Goal: Information Seeking & Learning: Find specific fact

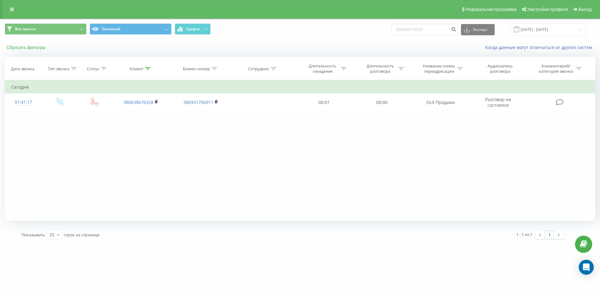
click at [31, 48] on button "Сбросить фильтры" at bounding box center [27, 48] width 44 height 6
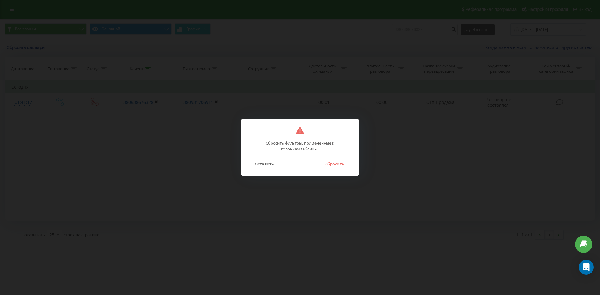
click at [335, 168] on button "Сбросить" at bounding box center [334, 164] width 25 height 8
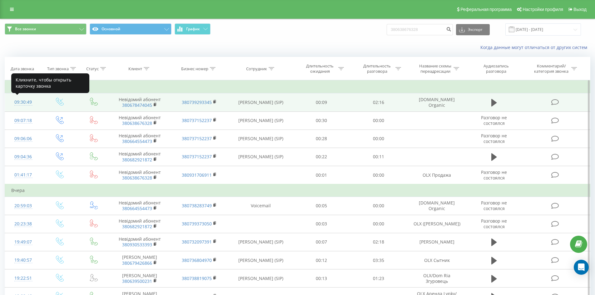
click at [24, 102] on div "09:30:49" at bounding box center [23, 102] width 24 height 12
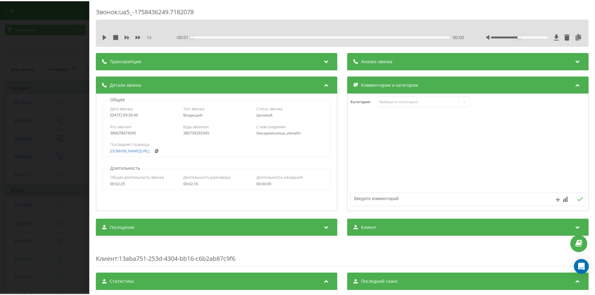
scroll to position [94, 0]
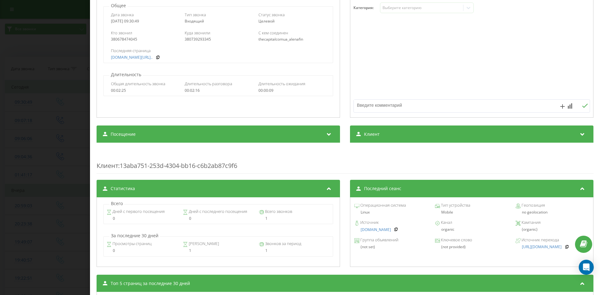
click at [51, 125] on div "Звонок : ua5_-1758436249.7182078 1 x - 02:16 00:00 00:00 Транскрипция Для анали…" at bounding box center [300, 147] width 600 height 295
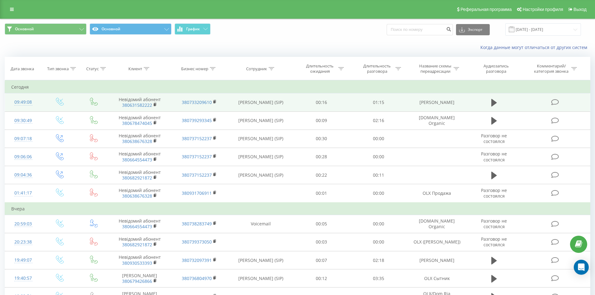
click at [447, 103] on td "[PERSON_NAME]" at bounding box center [436, 102] width 59 height 18
copy tr "[PERSON_NAME]"
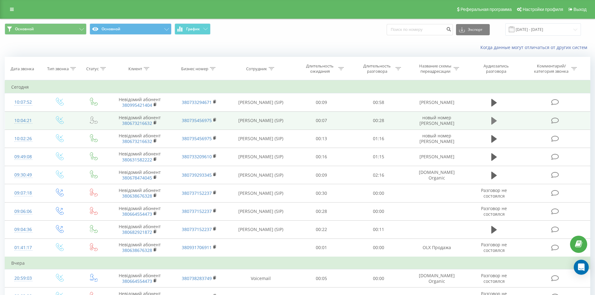
click at [492, 121] on icon at bounding box center [495, 121] width 6 height 8
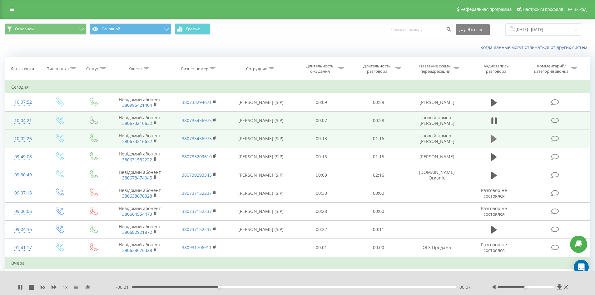
click at [493, 138] on icon at bounding box center [495, 139] width 6 height 8
click at [162, 287] on div "00:00" at bounding box center [294, 288] width 325 height 2
click at [179, 287] on div "00:11" at bounding box center [294, 288] width 325 height 2
click at [191, 287] on div "00:14" at bounding box center [294, 288] width 325 height 2
click at [21, 289] on icon at bounding box center [20, 287] width 5 height 5
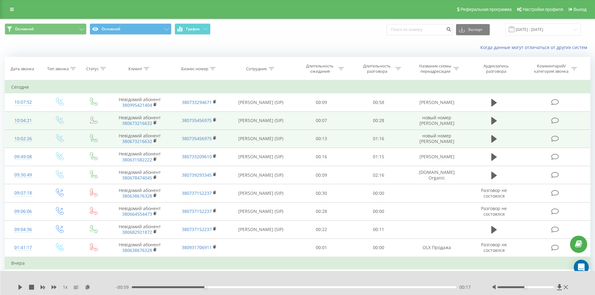
drag, startPoint x: 448, startPoint y: 135, endPoint x: 457, endPoint y: 141, distance: 10.9
click at [457, 141] on td "новый номер [PERSON_NAME]" at bounding box center [436, 139] width 59 height 18
copy td "DOM RIA Селивон"
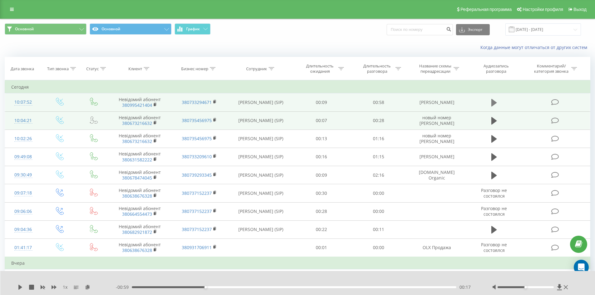
click at [494, 103] on icon at bounding box center [495, 103] width 6 height 8
click at [23, 288] on div "1 x" at bounding box center [67, 287] width 98 height 6
click at [18, 288] on div "1 x - 00:35 00:23 00:23" at bounding box center [297, 283] width 595 height 24
click at [19, 287] on icon at bounding box center [18, 287] width 1 height 5
click at [440, 104] on td "[PERSON_NAME]" at bounding box center [436, 102] width 59 height 18
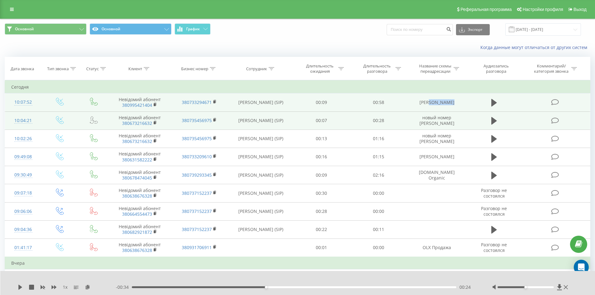
click at [440, 104] on td "[PERSON_NAME]" at bounding box center [436, 102] width 59 height 18
click at [440, 104] on td "OLX Шулянская" at bounding box center [436, 102] width 59 height 18
copy tr "OLX Шулянская"
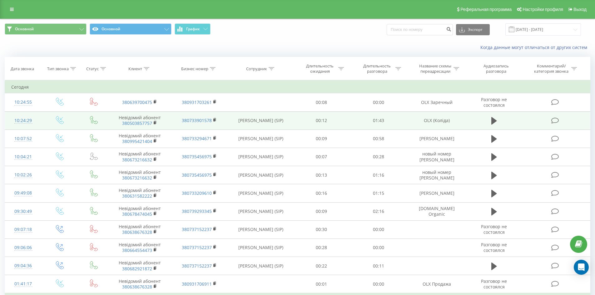
click at [444, 122] on td "OLX (Коліда)" at bounding box center [436, 121] width 59 height 18
copy tr "OLX (Коліда)"
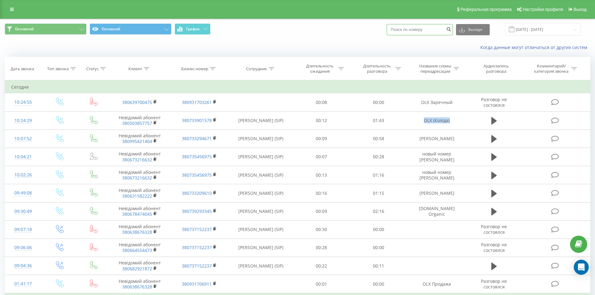
click at [420, 29] on input at bounding box center [420, 29] width 66 height 11
paste input "380639700475"
type input "380639700475"
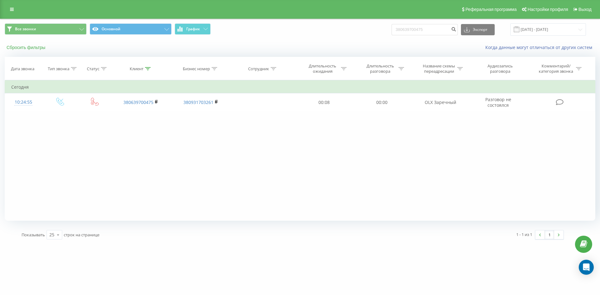
click at [30, 47] on button "Сбросить фильтры" at bounding box center [27, 48] width 44 height 6
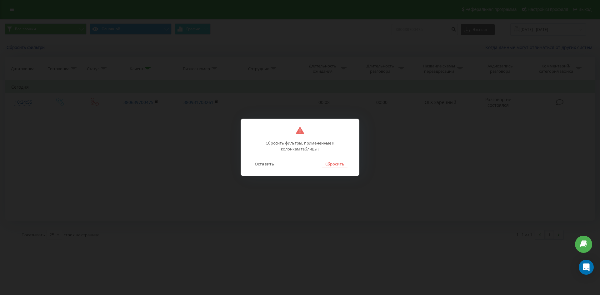
click at [342, 164] on button "Сбросить" at bounding box center [334, 164] width 25 height 8
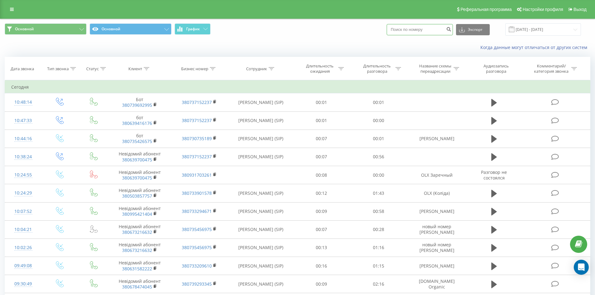
click at [422, 33] on input at bounding box center [420, 29] width 66 height 11
paste input "380735820362"
type input "380735820362"
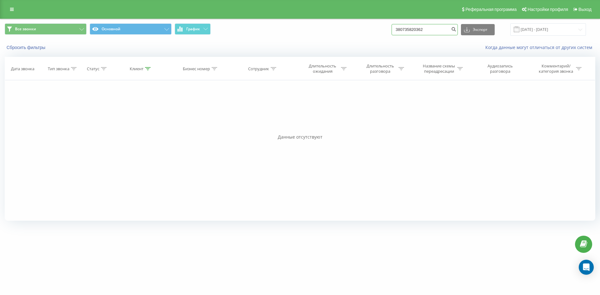
click at [453, 34] on input "380735820362" at bounding box center [425, 29] width 66 height 11
paste input "380931497746"
type input "380931497746"
click at [431, 29] on input "380931497746" at bounding box center [425, 29] width 66 height 11
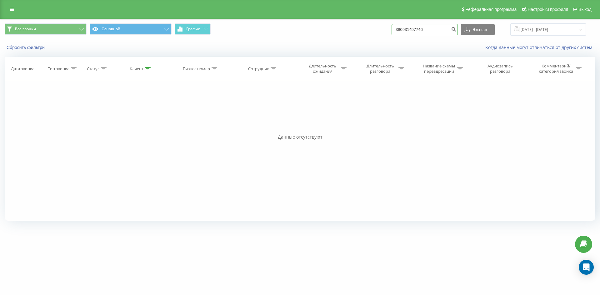
click at [431, 29] on input "380931497746" at bounding box center [425, 29] width 66 height 11
paste input "380955271948"
type input "380955271948"
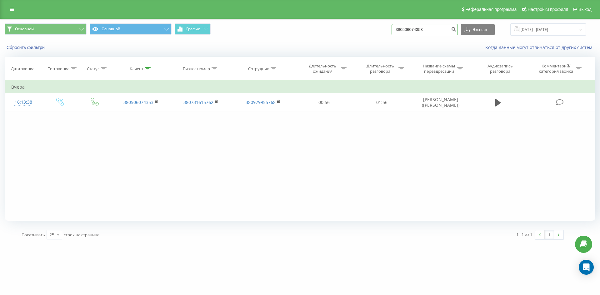
click at [442, 32] on input "380506074353" at bounding box center [425, 29] width 66 height 11
paste input "380932130013"
type input "380932130013"
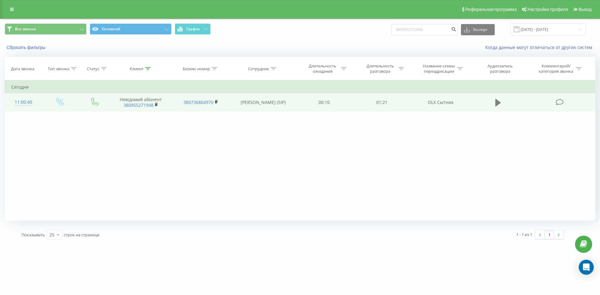
click at [498, 104] on icon at bounding box center [498, 103] width 6 height 8
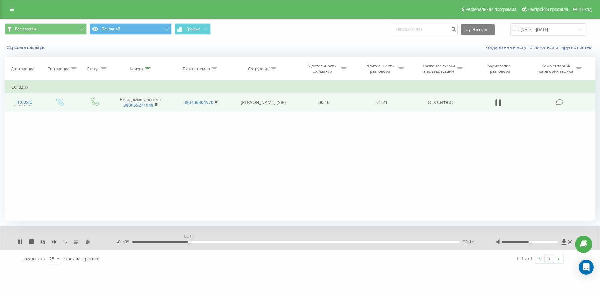
click at [189, 242] on div "00:14" at bounding box center [296, 242] width 327 height 2
click at [20, 242] on icon at bounding box center [20, 242] width 5 height 5
click at [32, 45] on button "Сбросить фильтры" at bounding box center [27, 48] width 44 height 6
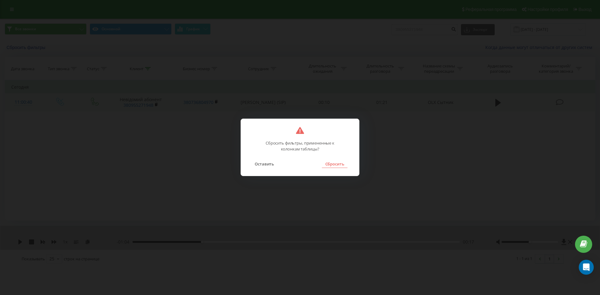
click at [339, 165] on button "Сбросить" at bounding box center [334, 164] width 25 height 8
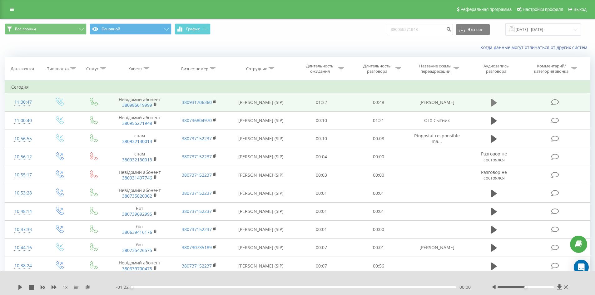
click at [492, 101] on icon at bounding box center [495, 102] width 6 height 9
click at [20, 285] on icon at bounding box center [20, 287] width 5 height 5
click at [443, 101] on td "OLX Козлов" at bounding box center [436, 102] width 59 height 18
click at [443, 101] on td "[PERSON_NAME]" at bounding box center [436, 102] width 59 height 18
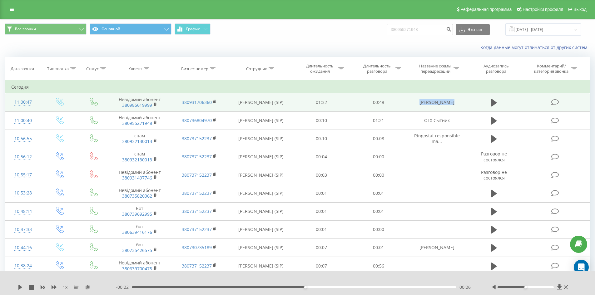
copy tr "[PERSON_NAME]"
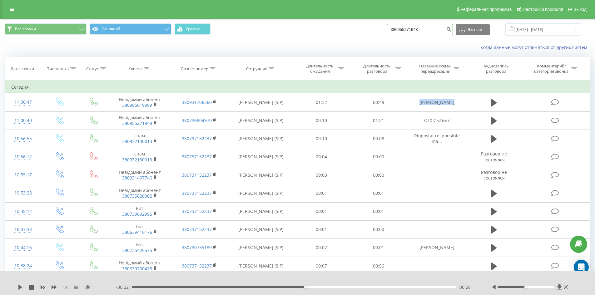
click at [419, 32] on input "380955271948" at bounding box center [420, 29] width 66 height 11
paste input "380632717727"
type input "380632717727"
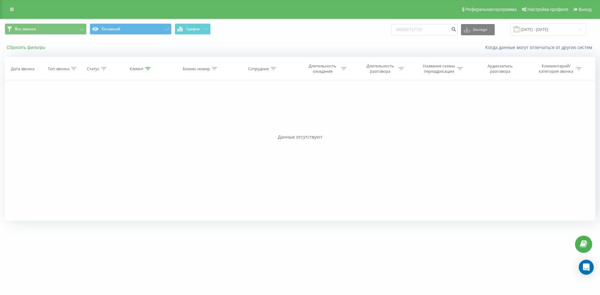
click at [31, 48] on button "Сбросить фильтры" at bounding box center [27, 48] width 44 height 6
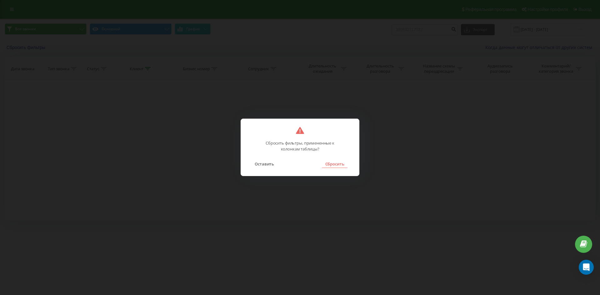
click at [339, 163] on button "Сбросить" at bounding box center [334, 164] width 25 height 8
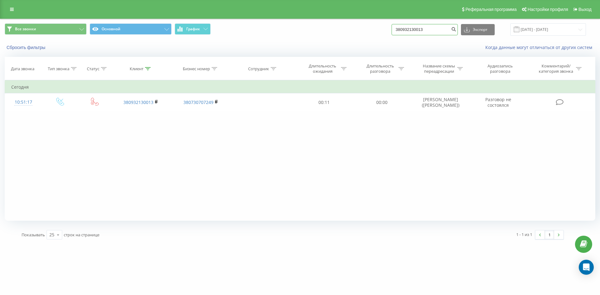
click at [436, 32] on input "380932130013" at bounding box center [425, 29] width 66 height 11
paste input "380632717727"
type input "380632717727"
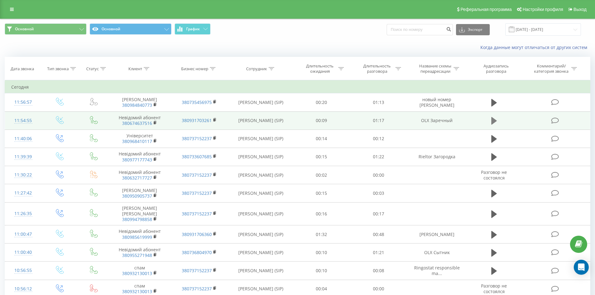
click at [492, 121] on icon at bounding box center [495, 121] width 6 height 8
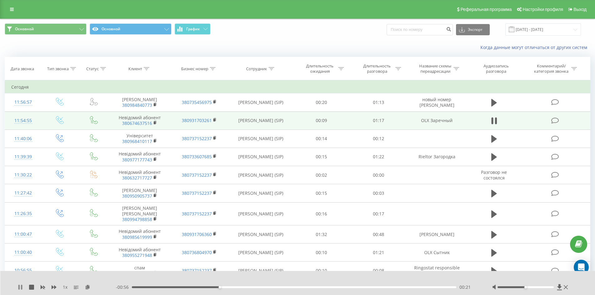
click at [21, 288] on icon at bounding box center [20, 287] width 5 height 5
click at [420, 32] on input at bounding box center [420, 29] width 66 height 11
paste input "380985619999"
type input "380985619999"
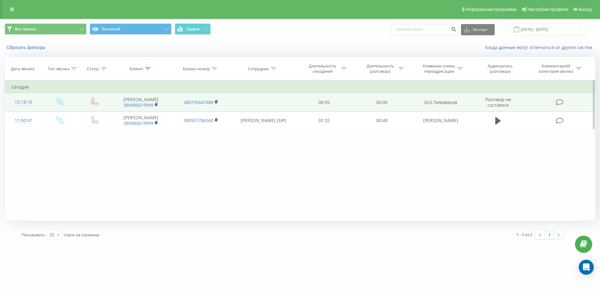
click at [440, 104] on td "ОLX Пивоваров" at bounding box center [441, 102] width 60 height 18
copy td "ОLX Пивоваров"
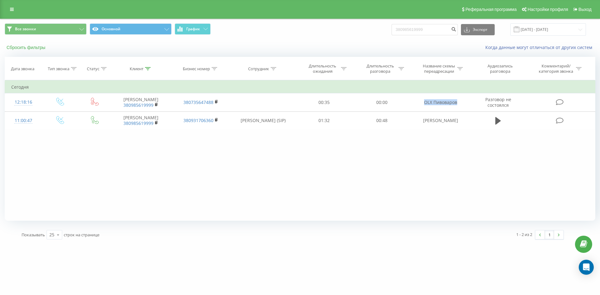
click at [38, 50] on button "Сбросить фильтры" at bounding box center [27, 48] width 44 height 6
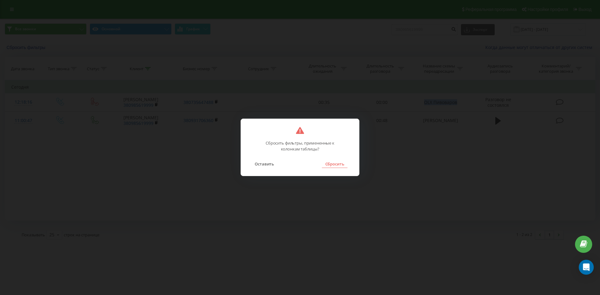
click at [343, 163] on button "Сбросить" at bounding box center [334, 164] width 25 height 8
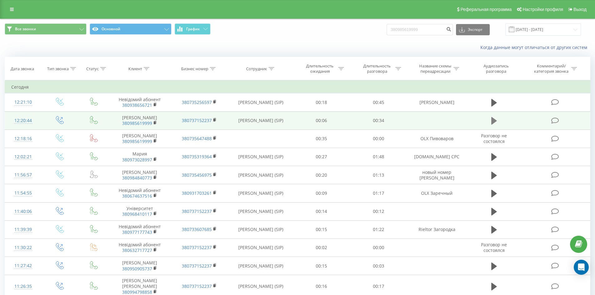
click at [496, 120] on icon at bounding box center [495, 121] width 6 height 8
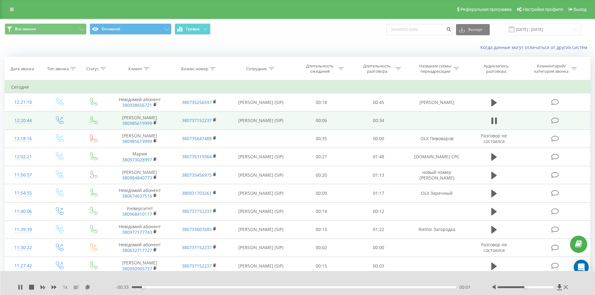
click at [161, 288] on div "00:01" at bounding box center [294, 288] width 325 height 2
click at [177, 287] on div "00:03" at bounding box center [294, 288] width 325 height 2
click at [199, 287] on div "00:07" at bounding box center [294, 288] width 325 height 2
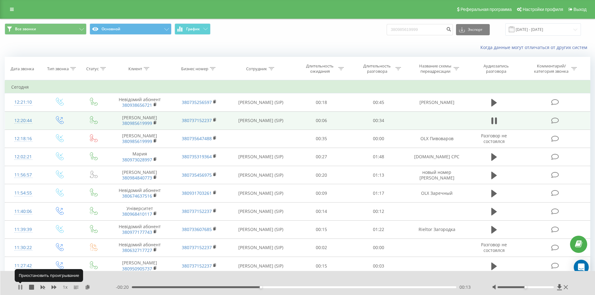
click at [23, 289] on icon at bounding box center [20, 287] width 5 height 5
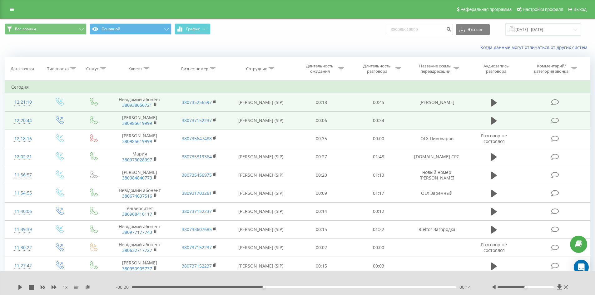
click at [442, 104] on td "OLX Курбанов" at bounding box center [436, 102] width 59 height 18
copy tr "OLX Курбанов"
click at [494, 102] on icon at bounding box center [495, 103] width 6 height 8
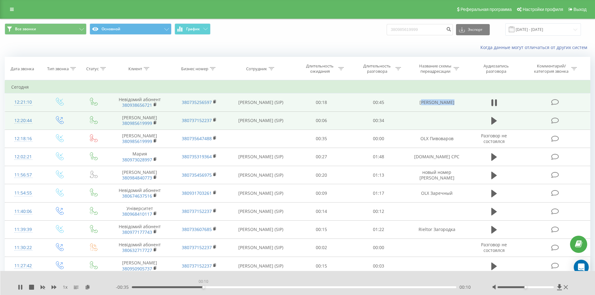
click at [203, 287] on div "00:10" at bounding box center [294, 288] width 325 height 2
click at [233, 288] on div "00:11" at bounding box center [294, 288] width 325 height 2
click at [254, 288] on div "00:17" at bounding box center [294, 288] width 325 height 2
click at [279, 288] on div "00:20" at bounding box center [294, 288] width 325 height 2
click at [303, 288] on div "00:21" at bounding box center [294, 288] width 325 height 2
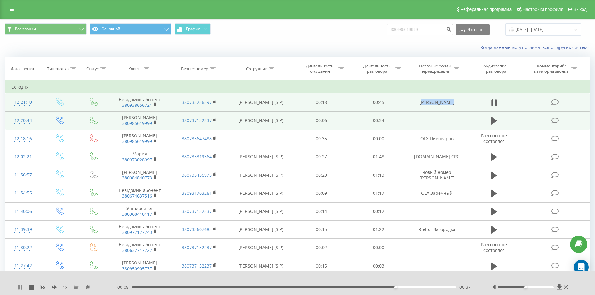
click at [18, 287] on icon at bounding box center [20, 287] width 5 height 5
click at [164, 287] on div "00:37" at bounding box center [294, 288] width 325 height 2
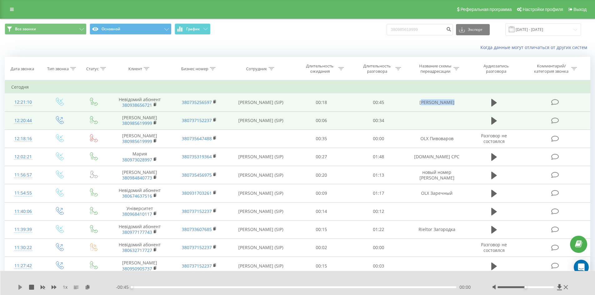
click at [19, 287] on icon at bounding box center [20, 287] width 4 height 5
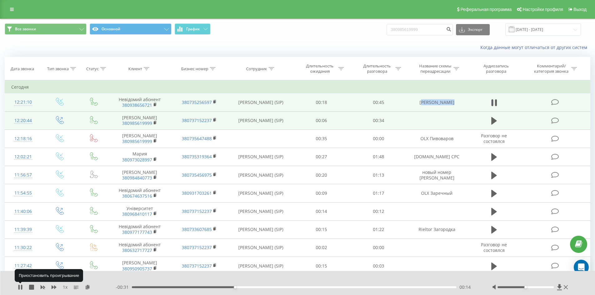
click at [19, 287] on icon at bounding box center [18, 287] width 1 height 5
click at [418, 28] on input "380985619999" at bounding box center [420, 29] width 66 height 11
paste input "380507563066"
type input "380507563066"
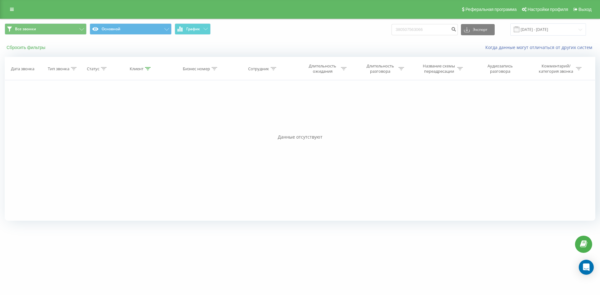
click at [23, 47] on button "Сбросить фильтры" at bounding box center [27, 48] width 44 height 6
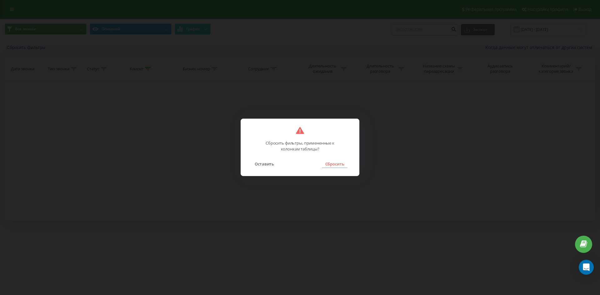
click at [330, 167] on button "Сбросить" at bounding box center [334, 164] width 25 height 8
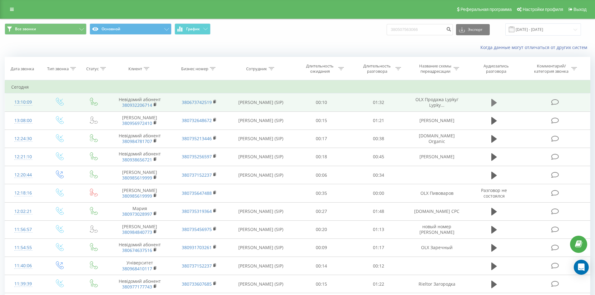
click at [496, 103] on icon at bounding box center [495, 103] width 6 height 8
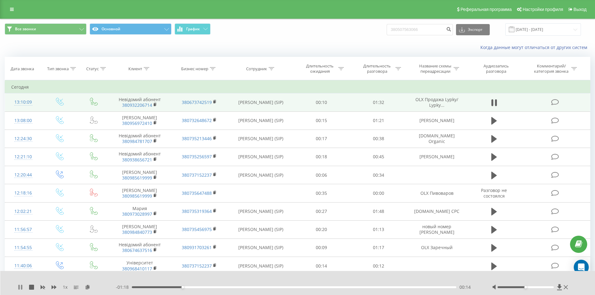
click at [21, 288] on icon at bounding box center [21, 287] width 1 height 5
click at [20, 289] on icon at bounding box center [20, 287] width 4 height 5
click at [187, 285] on div "- 00:38 00:54 00:54" at bounding box center [296, 287] width 361 height 6
click at [189, 287] on div "00:54" at bounding box center [294, 288] width 325 height 2
click at [19, 290] on icon at bounding box center [18, 287] width 1 height 5
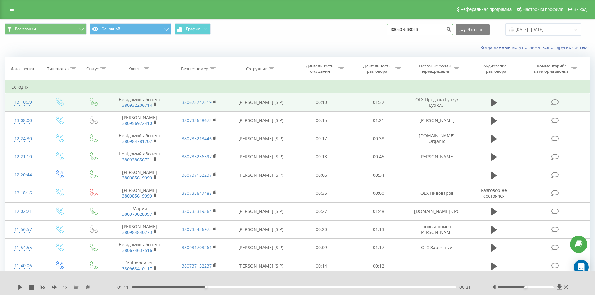
click at [440, 29] on input "380507563066" at bounding box center [420, 29] width 66 height 11
paste input "380674032007"
type input "380674032007"
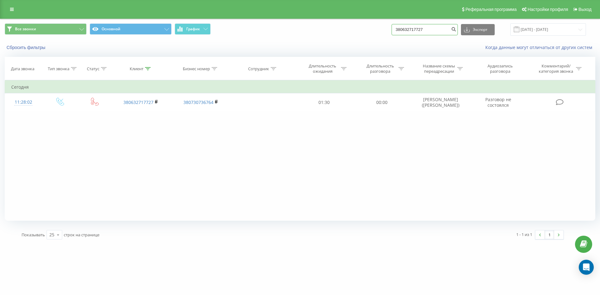
click at [436, 29] on input "380632717727" at bounding box center [425, 29] width 66 height 11
paste input "380507563066"
type input "380507563066"
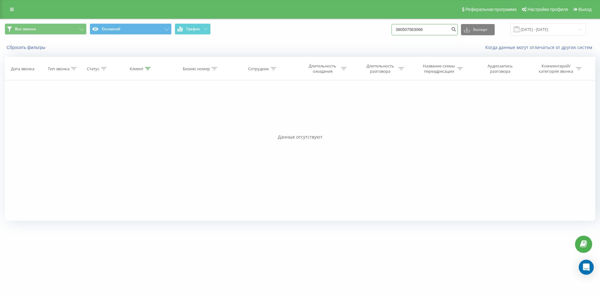
click at [445, 30] on input "380507563066" at bounding box center [425, 29] width 66 height 11
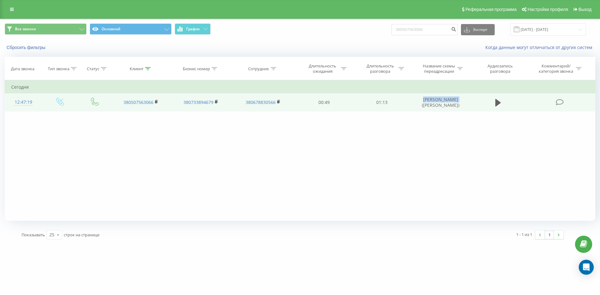
drag, startPoint x: 422, startPoint y: 98, endPoint x: 458, endPoint y: 100, distance: 35.4
click at [458, 100] on td "Зосімова Аліна (Маслов)" at bounding box center [441, 102] width 60 height 18
copy td "Зосімова Аліна"
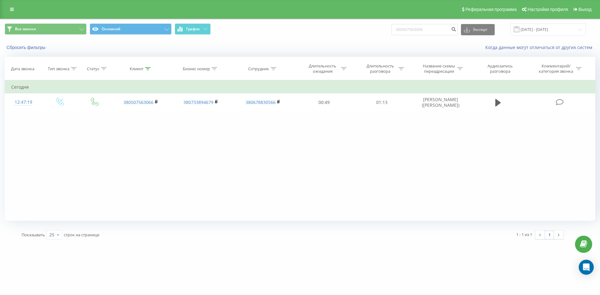
click at [424, 32] on input "380507563066" at bounding box center [425, 29] width 66 height 11
type input "380972425050"
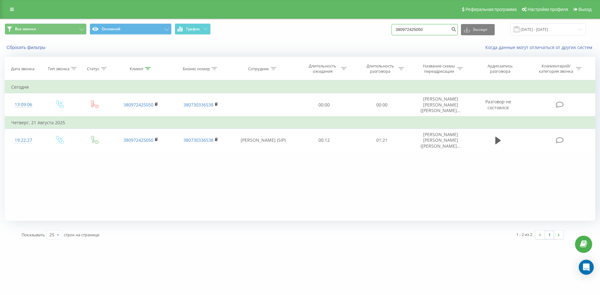
click at [443, 33] on input "380972425050" at bounding box center [425, 29] width 66 height 11
paste input "380674032007"
type input "380674032007"
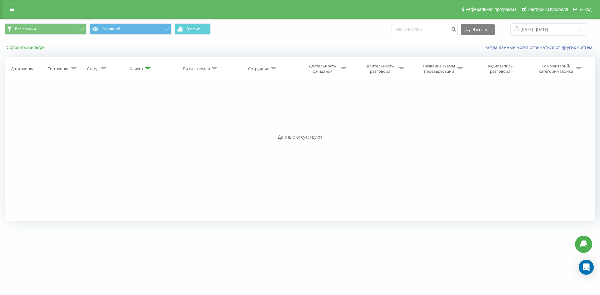
click at [37, 46] on button "Сбросить фильтры" at bounding box center [27, 48] width 44 height 6
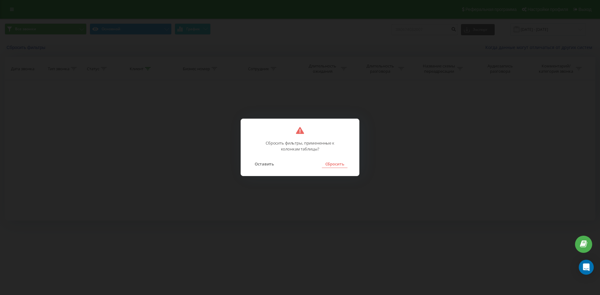
click at [329, 166] on button "Сбросить" at bounding box center [334, 164] width 25 height 8
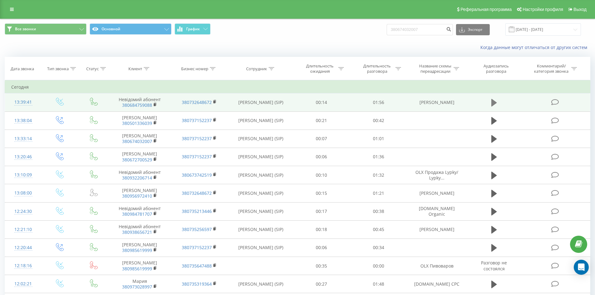
click at [494, 103] on icon at bounding box center [495, 103] width 6 height 8
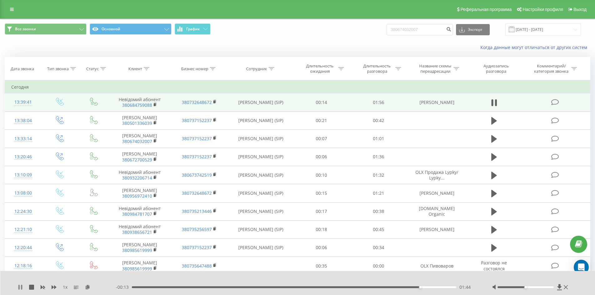
click at [22, 287] on icon at bounding box center [20, 287] width 5 height 5
click at [431, 29] on input "380674032007" at bounding box center [420, 29] width 66 height 11
paste input "380504388989"
type input "380504388989"
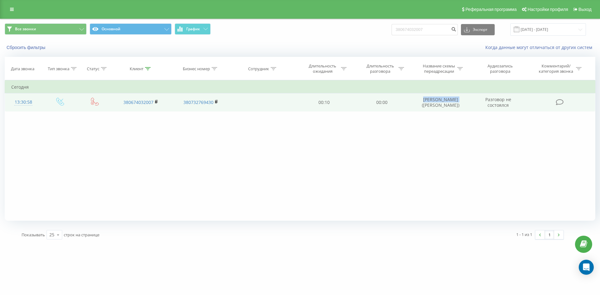
drag, startPoint x: 424, startPoint y: 100, endPoint x: 460, endPoint y: 101, distance: 36.3
click at [460, 101] on td "[PERSON_NAME] ([PERSON_NAME])" at bounding box center [441, 102] width 60 height 18
copy td "[PERSON_NAME]"
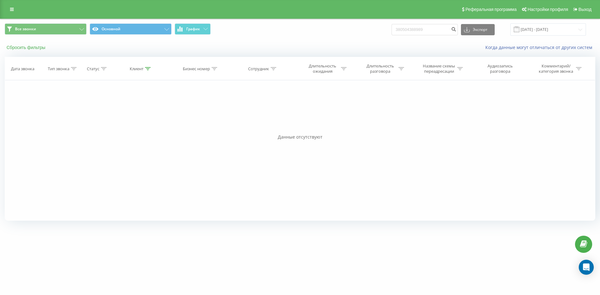
click at [41, 49] on button "Сбросить фильтры" at bounding box center [27, 48] width 44 height 6
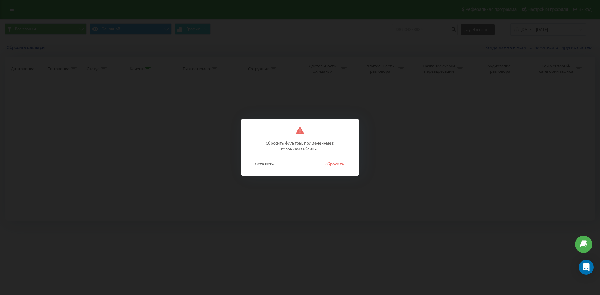
click at [333, 168] on div "Сбросить фильтры, примененные к колонкам таблицы? Оставить Сбросить" at bounding box center [300, 148] width 119 height 58
click at [331, 163] on button "Сбросить" at bounding box center [334, 164] width 25 height 8
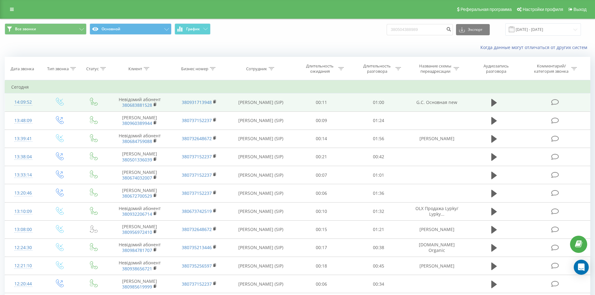
click at [24, 100] on div "14:09:52" at bounding box center [23, 102] width 24 height 12
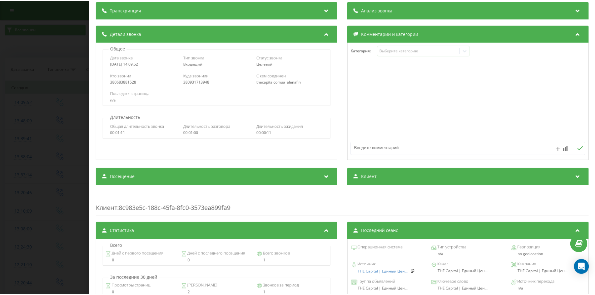
scroll to position [125, 0]
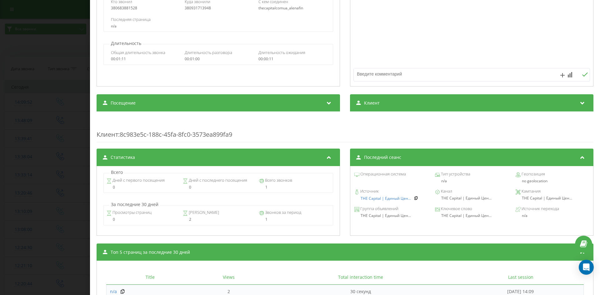
click at [69, 116] on div "Звонок : ua5_-1758452992.7215558 1 x - 00:01 00:00 00:00 Транскрипция Для анали…" at bounding box center [300, 147] width 600 height 295
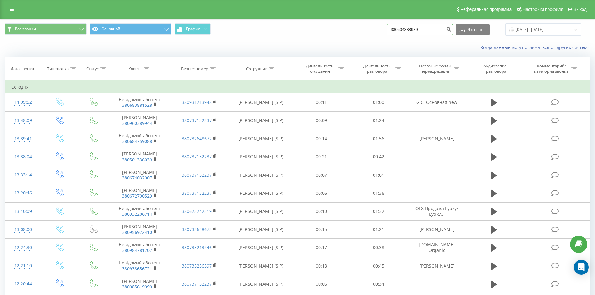
click at [429, 29] on input "380504388989" at bounding box center [420, 29] width 66 height 11
paste input "380683272507"
type input "380683272507"
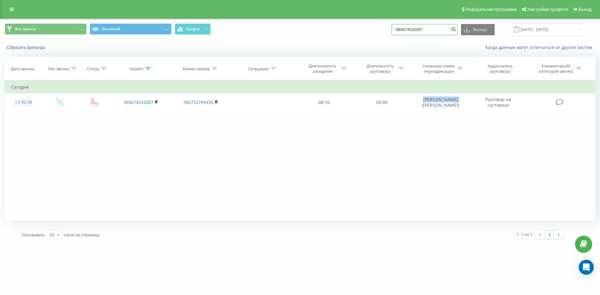
click at [432, 30] on input "380674032007" at bounding box center [425, 29] width 66 height 11
paste input "380504388989"
type input "380504388989"
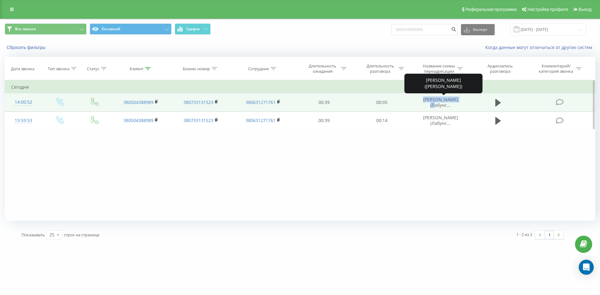
drag, startPoint x: 421, startPoint y: 100, endPoint x: 459, endPoint y: 101, distance: 37.8
click at [459, 101] on td "Гарбарук Даніела (Лабунс..." at bounding box center [441, 102] width 60 height 18
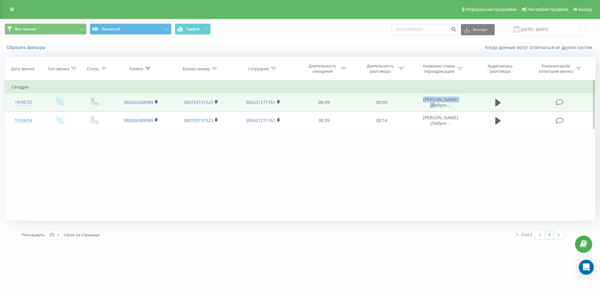
copy span "Гарбарук Даніела"
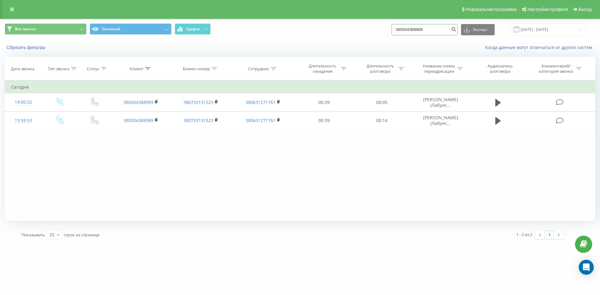
click at [451, 25] on input "380504388989" at bounding box center [425, 29] width 66 height 11
click at [445, 27] on input "380504388989" at bounding box center [425, 29] width 66 height 11
paste input "380683272507"
type input "380683272507"
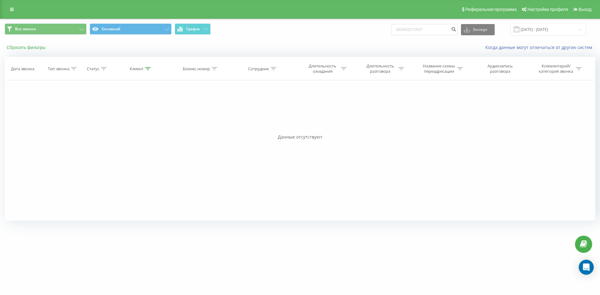
click at [21, 48] on button "Сбросить фильтры" at bounding box center [27, 48] width 44 height 6
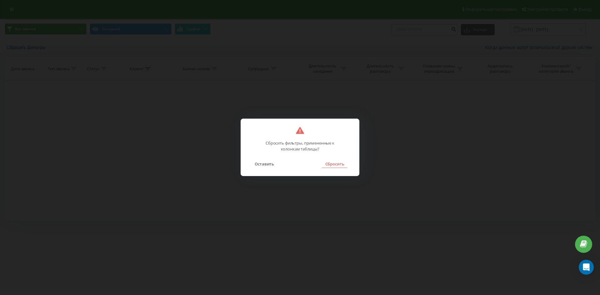
click at [337, 165] on button "Сбросить" at bounding box center [334, 164] width 25 height 8
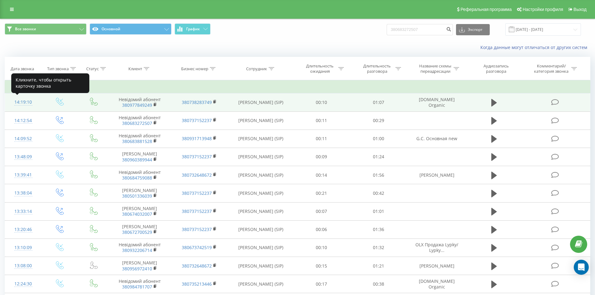
click at [28, 103] on div "14:19:10" at bounding box center [23, 102] width 24 height 12
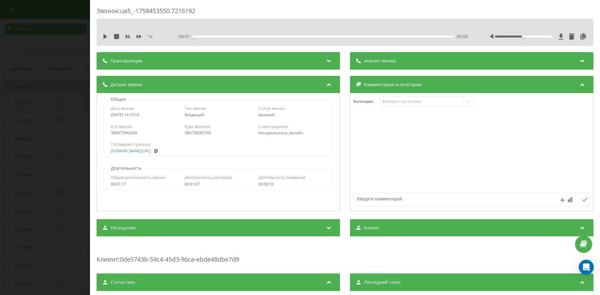
click at [28, 103] on div "Звонок : ua5_-1758453550.7216192 1 x - 00:01 00:00 00:00 Транскрипция Для анали…" at bounding box center [300, 147] width 600 height 295
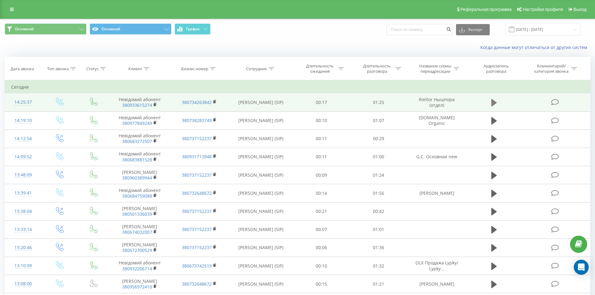
click at [492, 101] on icon at bounding box center [495, 103] width 6 height 8
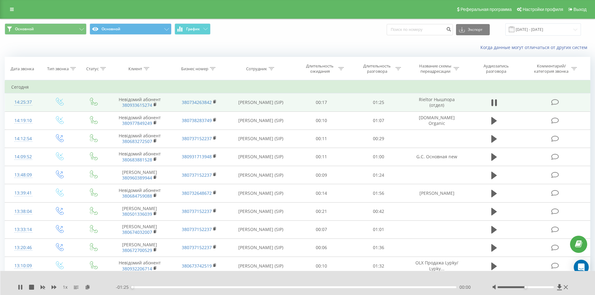
click at [448, 99] on td "Rieltor Нышпора (отдел)" at bounding box center [436, 102] width 59 height 18
copy tr "Rieltor Нышпора (отдел)"
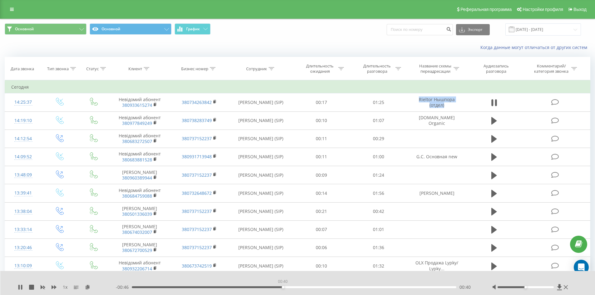
click at [283, 288] on div "00:40" at bounding box center [294, 288] width 325 height 2
click at [296, 288] on div "00:43" at bounding box center [294, 288] width 325 height 2
click at [319, 287] on div "00:44" at bounding box center [294, 288] width 325 height 2
click at [18, 290] on icon at bounding box center [20, 287] width 5 height 5
click at [330, 289] on div "- 00:08 01:17 01:17" at bounding box center [296, 287] width 361 height 6
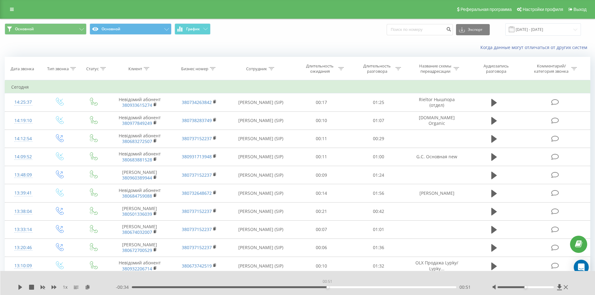
click at [328, 287] on div "00:51" at bounding box center [294, 288] width 325 height 2
click at [20, 286] on icon at bounding box center [20, 287] width 5 height 5
click at [169, 287] on div "01:25" at bounding box center [294, 288] width 325 height 2
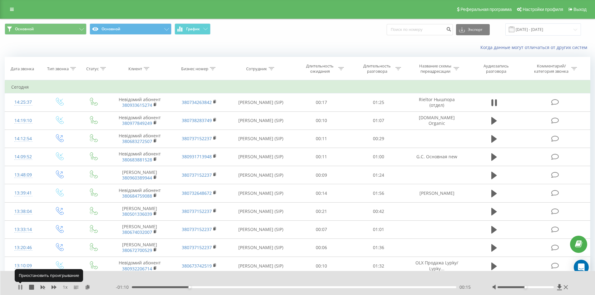
click at [22, 286] on icon at bounding box center [21, 287] width 1 height 5
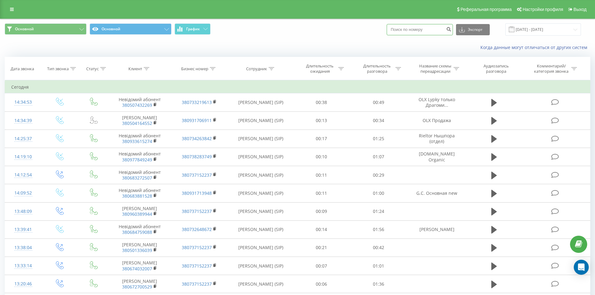
click at [431, 27] on input at bounding box center [420, 29] width 66 height 11
paste input "380930452020"
type input "380930452020"
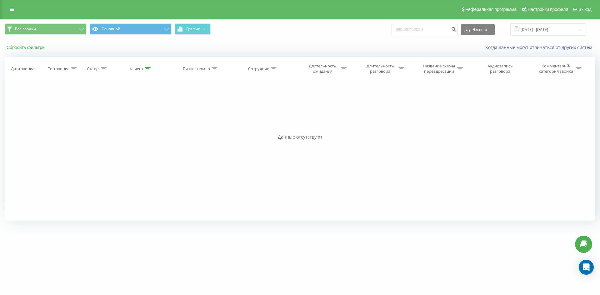
click at [33, 47] on button "Сбросить фильтры" at bounding box center [27, 48] width 44 height 6
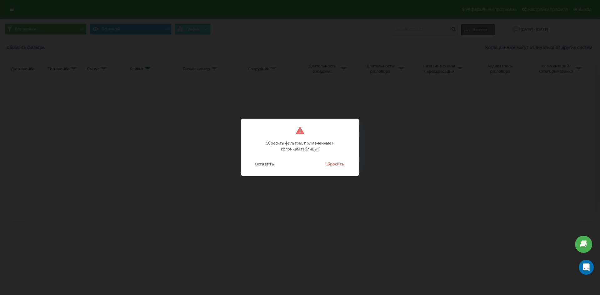
click at [350, 170] on div "Сбросить фильтры, примененные к колонкам таблицы? Оставить Сбросить" at bounding box center [300, 148] width 119 height 58
click at [343, 165] on button "Сбросить" at bounding box center [334, 164] width 25 height 8
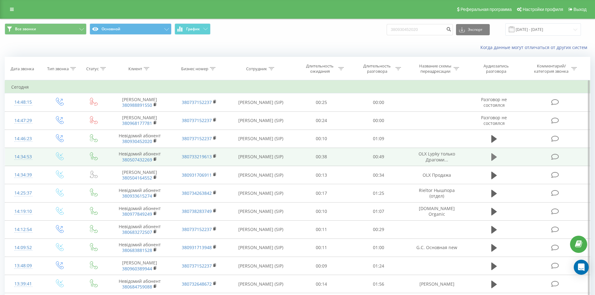
click at [492, 161] on icon at bounding box center [495, 157] width 6 height 8
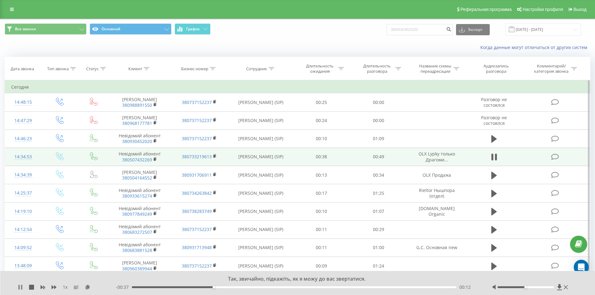
click at [22, 288] on icon at bounding box center [21, 287] width 1 height 5
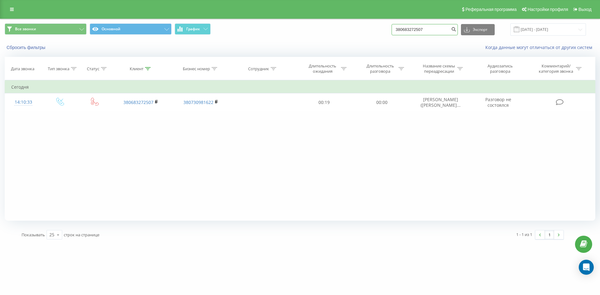
click at [436, 32] on input "380683272507" at bounding box center [425, 29] width 66 height 11
paste input "380930452020"
type input "380930452020"
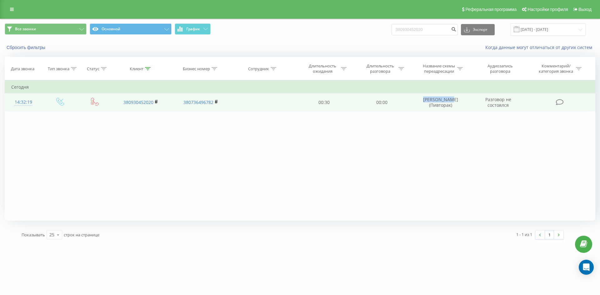
drag, startPoint x: 426, startPoint y: 99, endPoint x: 456, endPoint y: 100, distance: 29.7
click at [456, 100] on td "[PERSON_NAME] (Пивторак)" at bounding box center [441, 102] width 60 height 18
copy td "[PERSON_NAME]"
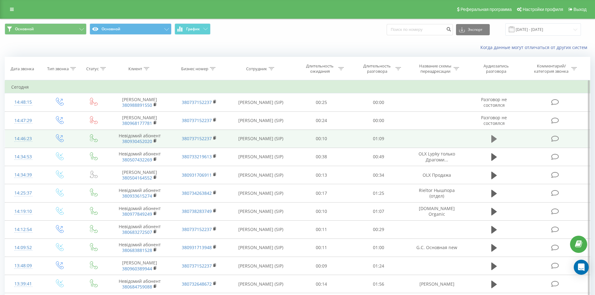
click at [490, 143] on button at bounding box center [494, 138] width 9 height 9
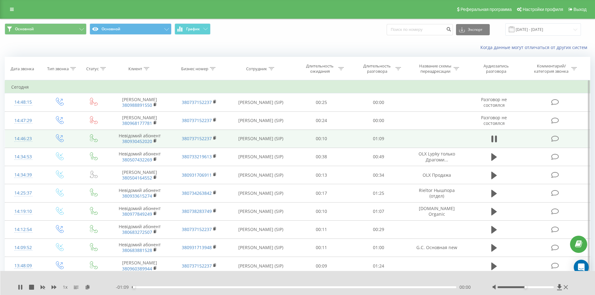
click at [319, 288] on div "00:00" at bounding box center [294, 288] width 325 height 2
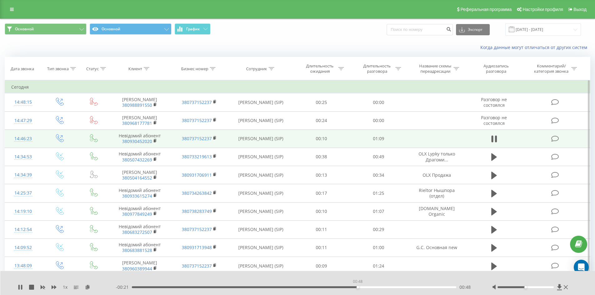
click at [358, 288] on div "00:48" at bounding box center [294, 288] width 325 height 2
click at [384, 288] on div "00:54" at bounding box center [294, 288] width 325 height 2
click at [369, 288] on div "00:55" at bounding box center [294, 288] width 325 height 2
click at [157, 287] on div "00:54" at bounding box center [294, 288] width 325 height 2
click at [171, 289] on div "- 01:02 00:06 00:06" at bounding box center [296, 287] width 361 height 6
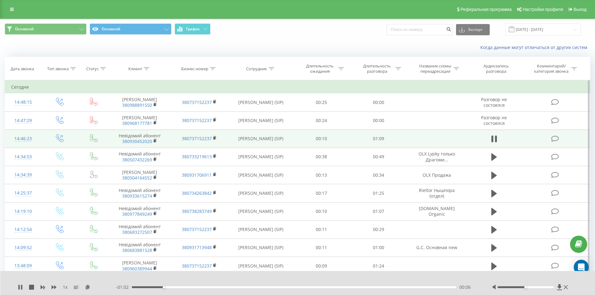
click at [186, 286] on div "- 01:02 00:06 00:06" at bounding box center [296, 287] width 361 height 6
click at [185, 288] on div "00:11" at bounding box center [294, 288] width 325 height 2
click at [553, 288] on div at bounding box center [526, 288] width 56 height 2
click at [19, 291] on div "1 x - 00:54 00:14 00:14" at bounding box center [297, 283] width 595 height 24
click at [19, 288] on icon at bounding box center [18, 287] width 1 height 5
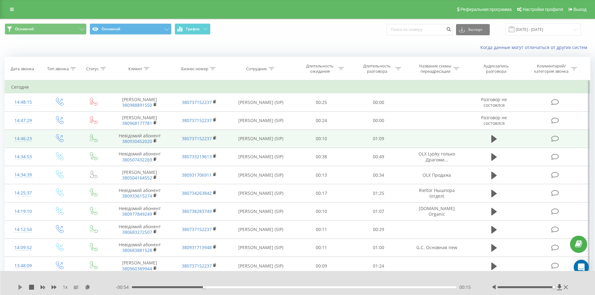
click at [19, 288] on icon at bounding box center [20, 287] width 4 height 5
click at [189, 287] on div "00:12" at bounding box center [294, 288] width 325 height 2
click at [18, 288] on icon at bounding box center [20, 287] width 5 height 5
